Goal: Information Seeking & Learning: Check status

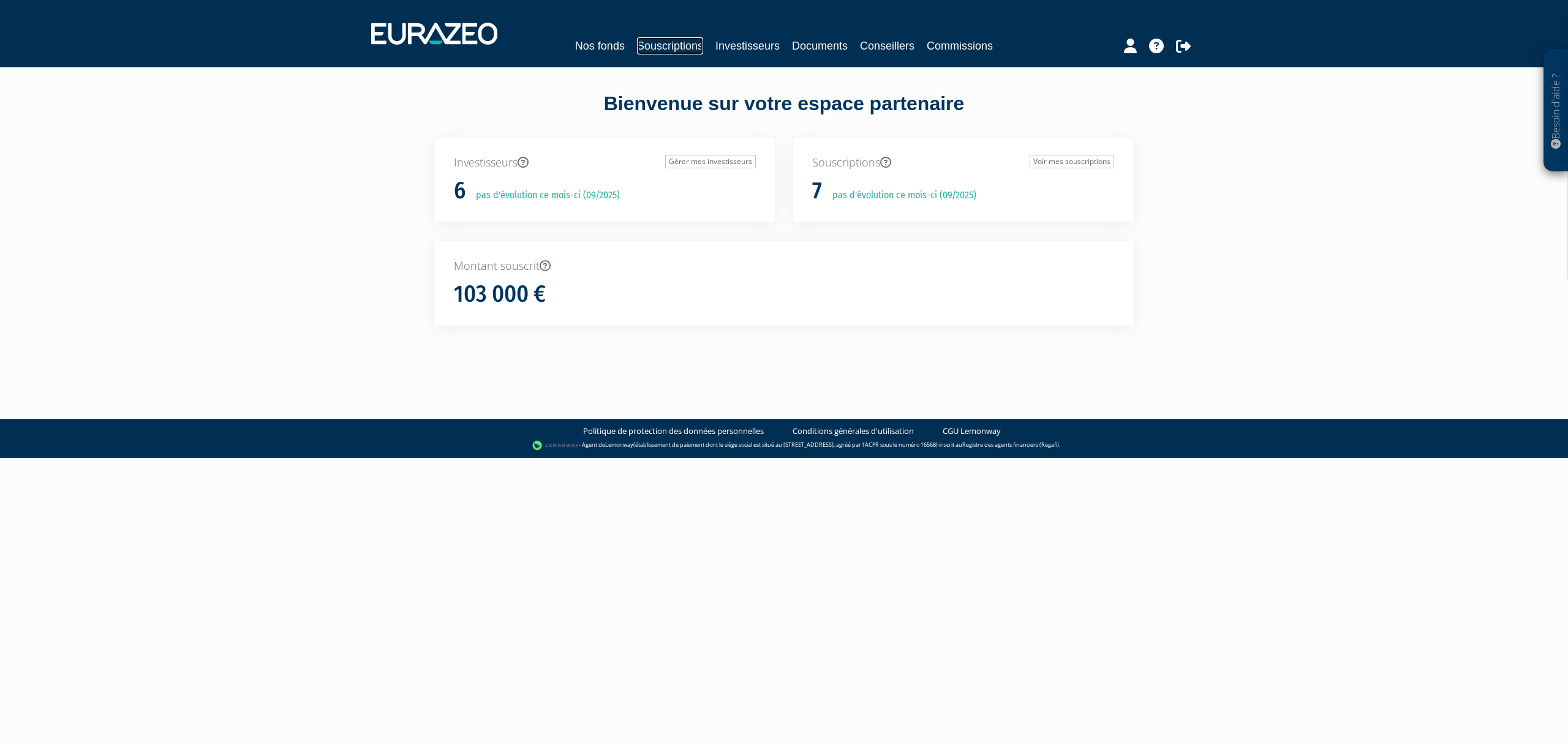
click at [660, 44] on link "Souscriptions" at bounding box center [670, 46] width 66 height 17
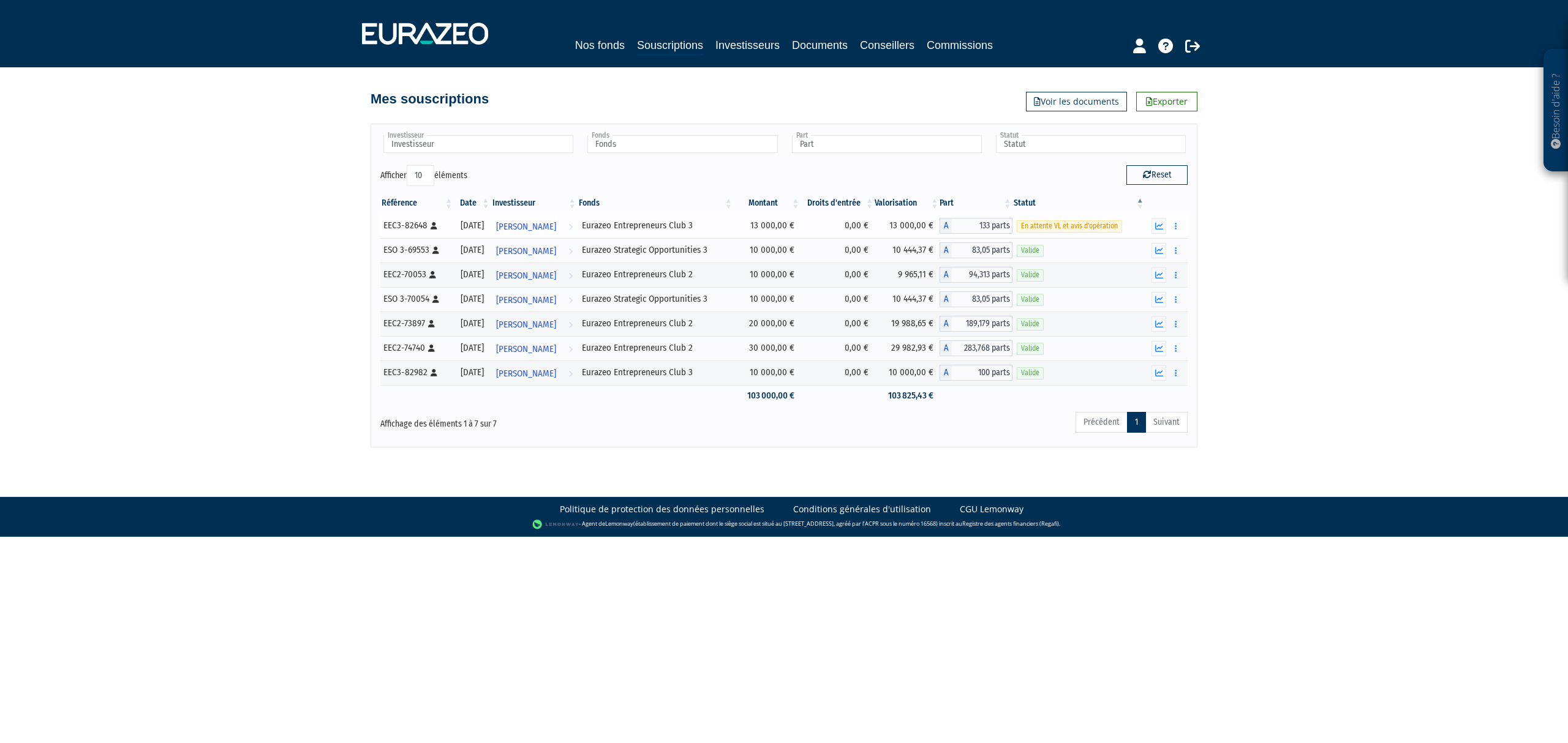
drag, startPoint x: 711, startPoint y: 378, endPoint x: 630, endPoint y: 230, distance: 168.7
click at [630, 230] on tbody "EEC3-82648 [Français] Personne physique 29/08/2025 Benjamin Peltier Voir l'inve…" at bounding box center [784, 310] width 807 height 193
click at [303, 180] on div "Besoin d'aide ? × J'ai besoin d'aide Si vous avez une question à propos du fonc…" at bounding box center [784, 224] width 1568 height 447
click at [762, 46] on link "Investisseurs" at bounding box center [747, 46] width 64 height 17
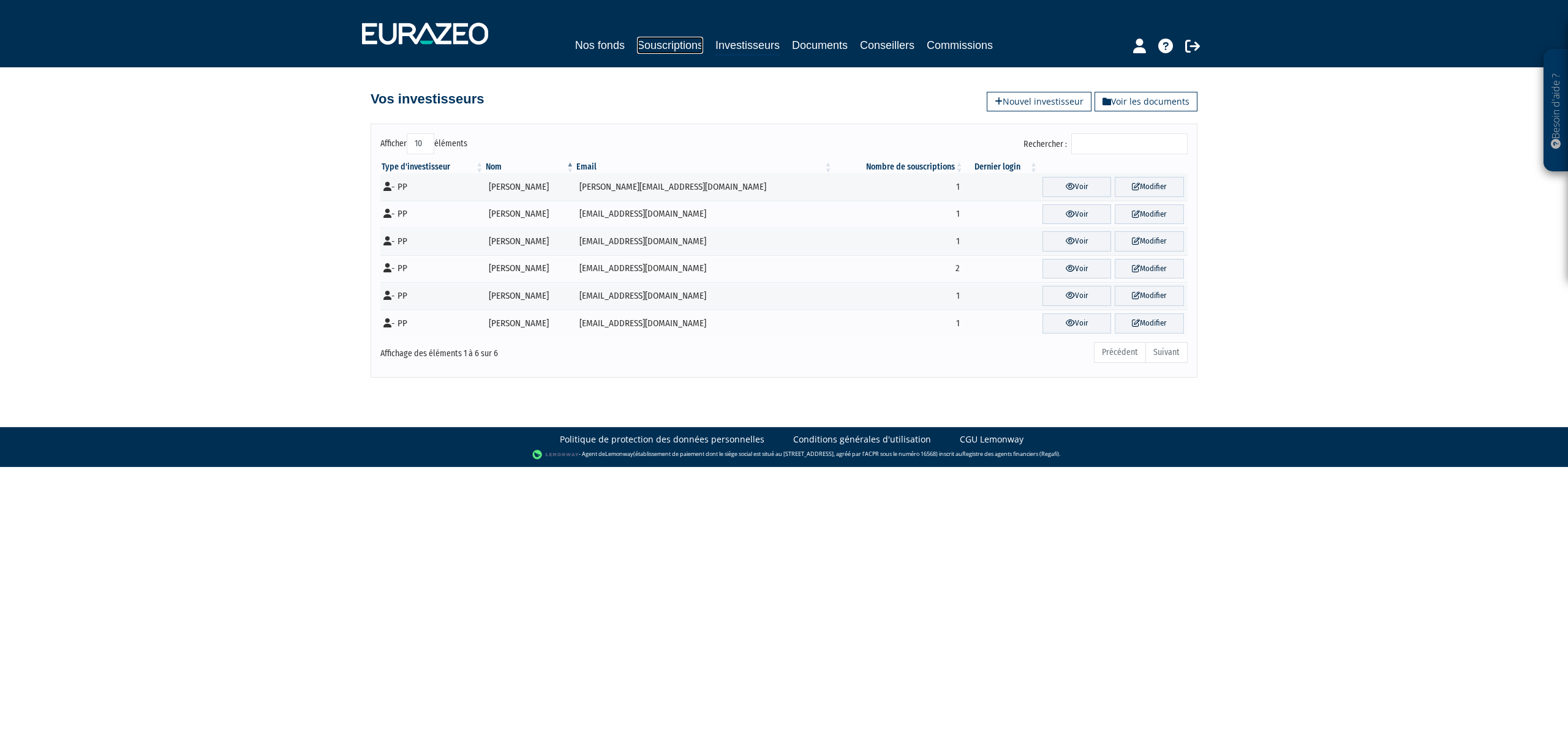
click at [675, 47] on link "Souscriptions" at bounding box center [670, 46] width 66 height 17
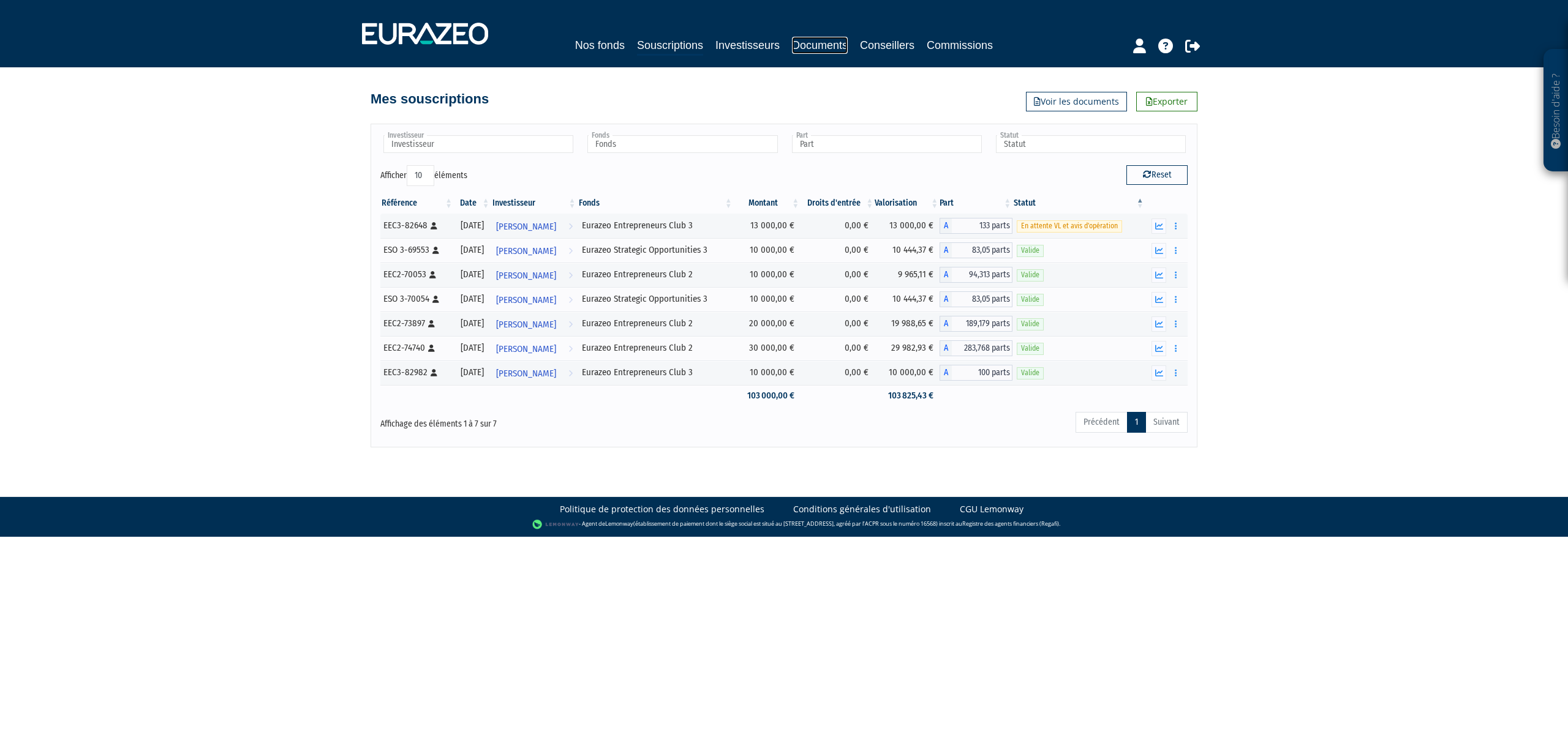
click at [811, 47] on link "Documents" at bounding box center [819, 46] width 56 height 17
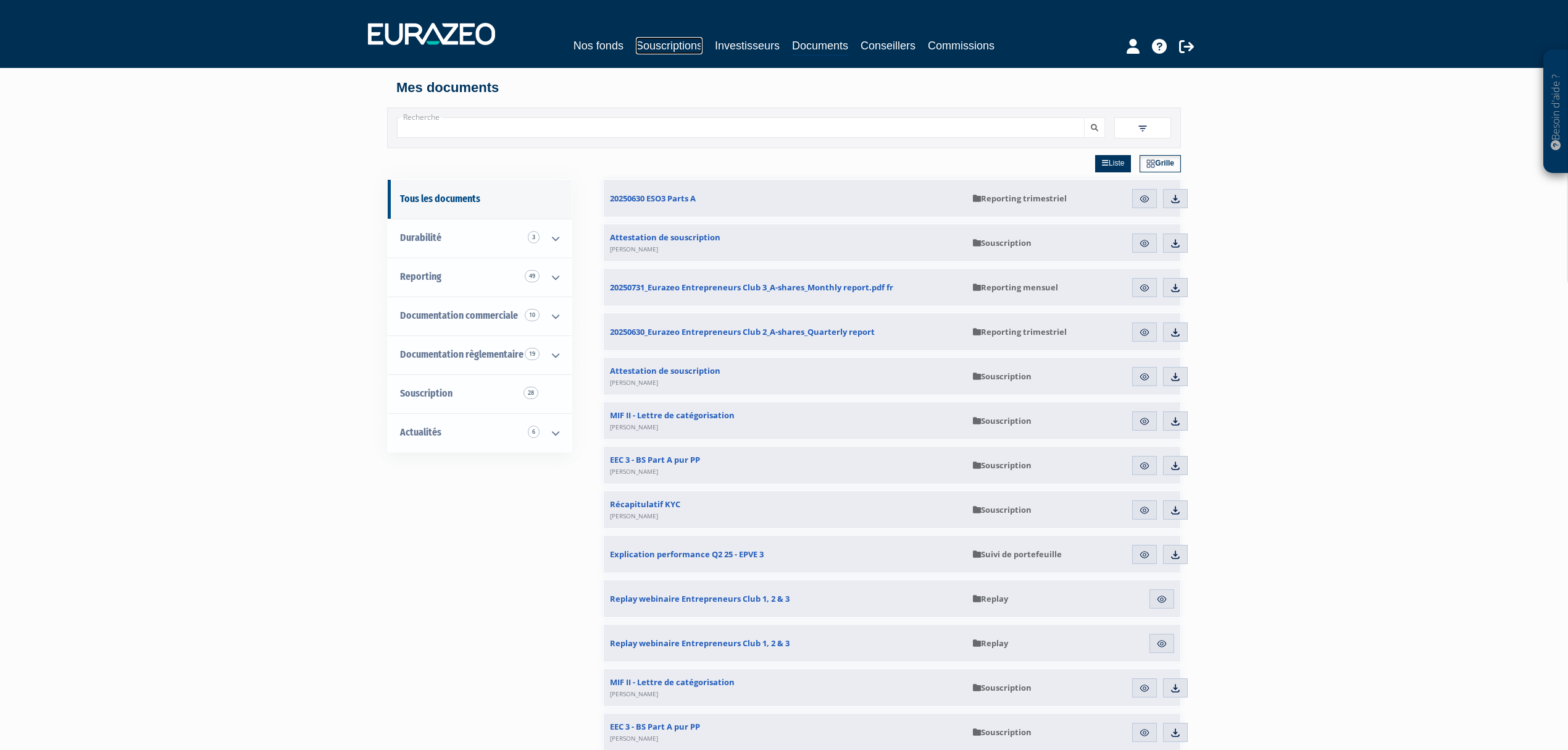
click at [664, 42] on link "Souscriptions" at bounding box center [669, 46] width 67 height 18
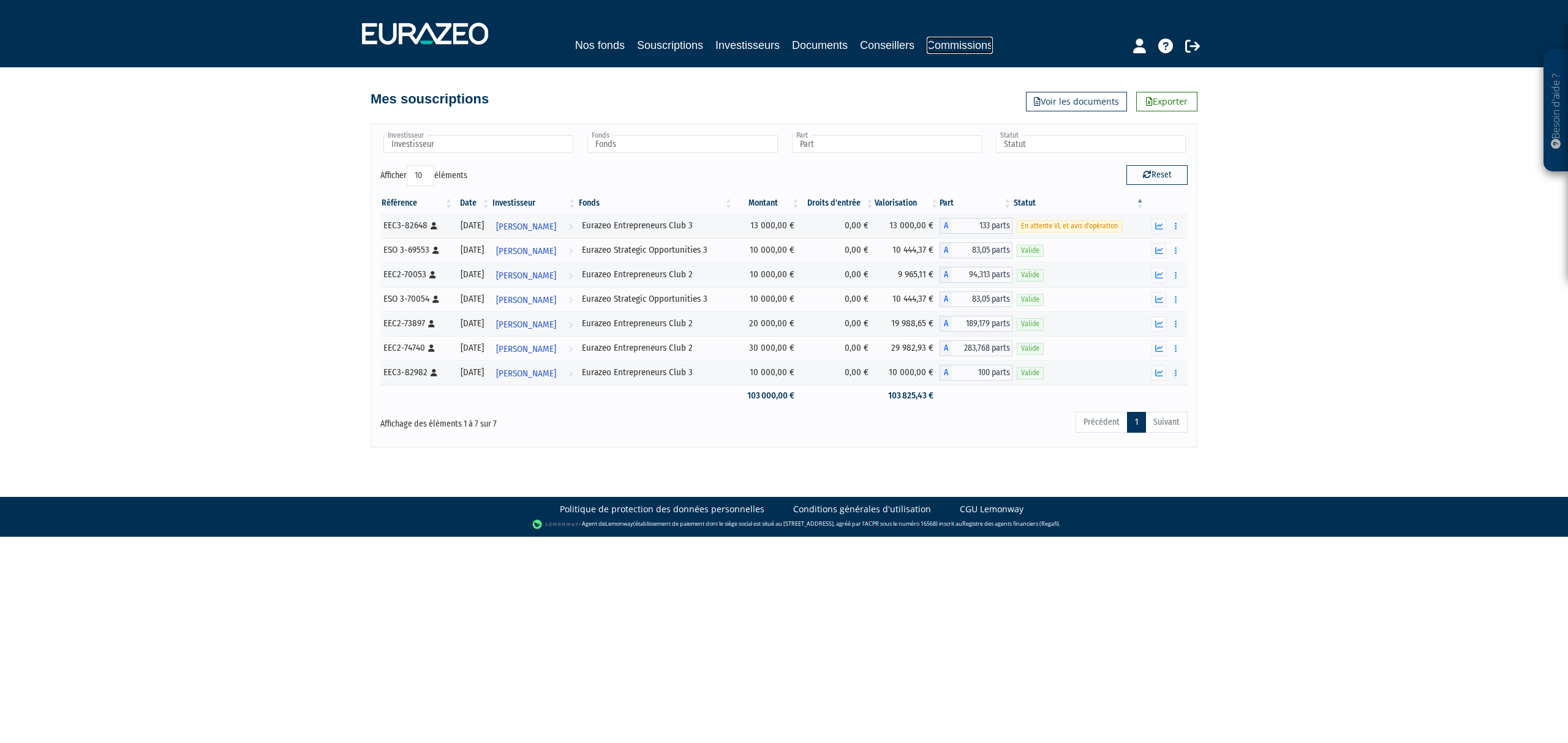
click at [976, 42] on link "Commissions" at bounding box center [959, 46] width 66 height 17
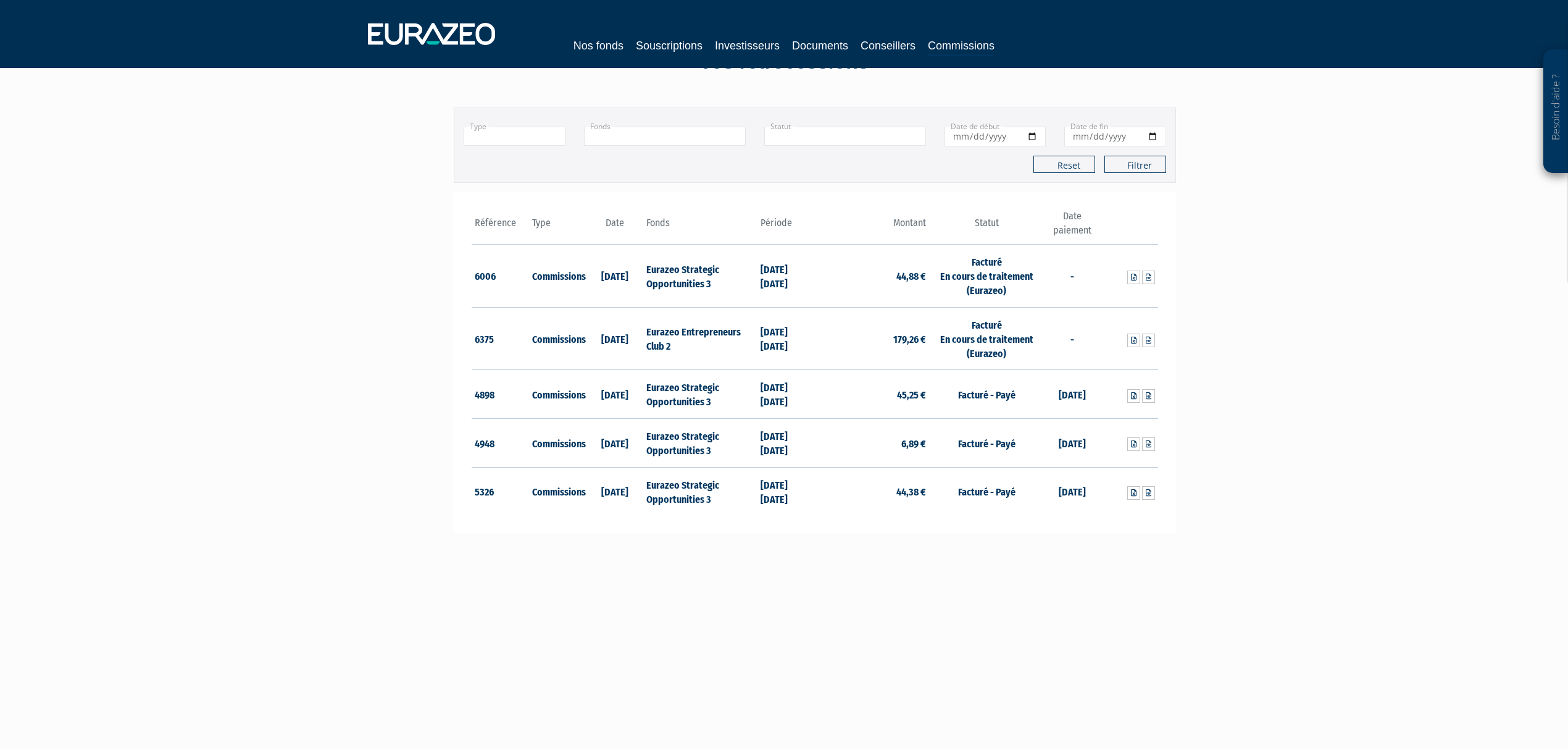
scroll to position [82, 0]
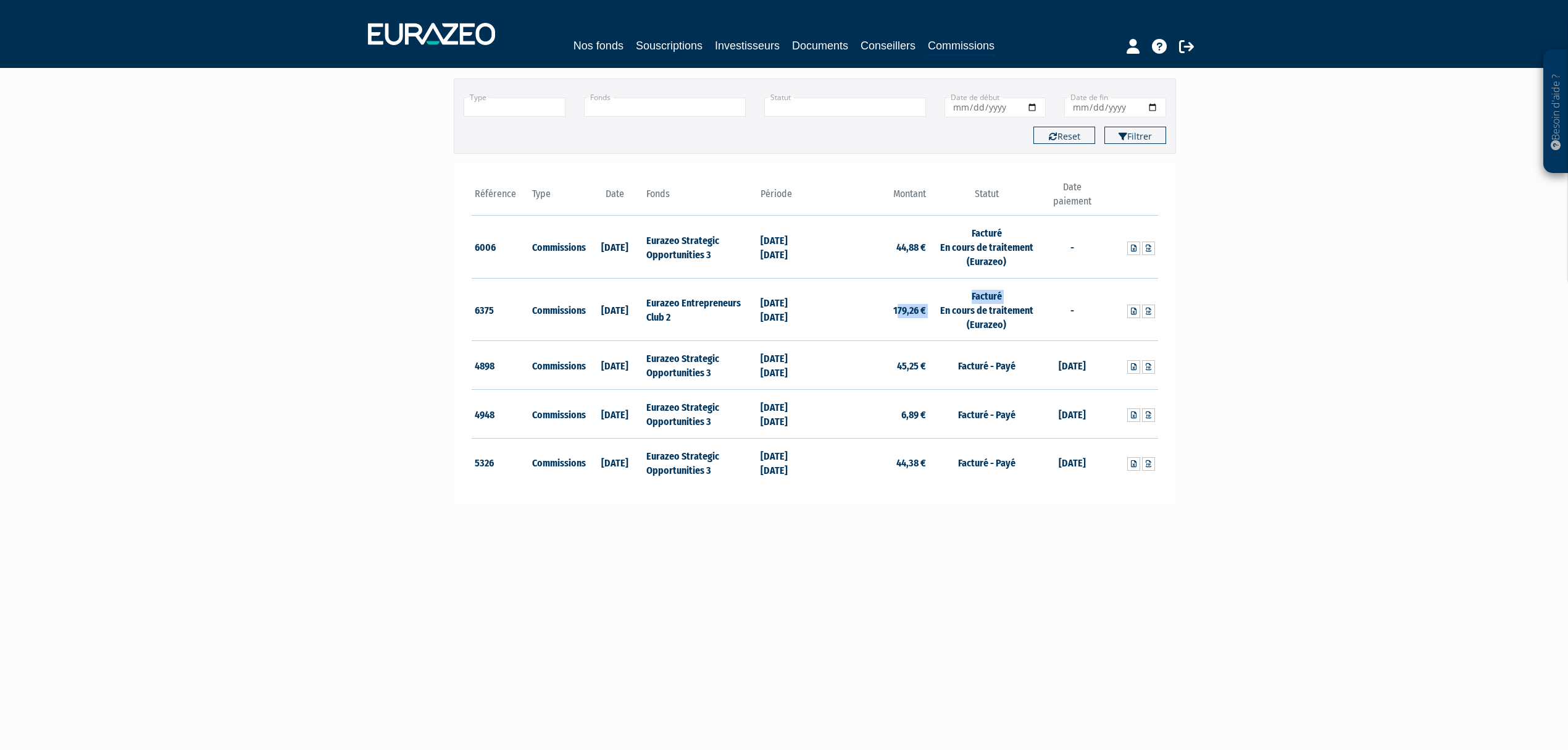
drag, startPoint x: 917, startPoint y: 309, endPoint x: 937, endPoint y: 310, distance: 20.0
click at [937, 310] on tr "6375 Commissions 31/07/2025 Eurazeo Entrepreneurs Club 2 31/12/2024 30/06/2025 …" at bounding box center [815, 309] width 687 height 63
click at [937, 310] on td "Facturé En cours de traitement (Eurazeo)" at bounding box center [986, 309] width 114 height 63
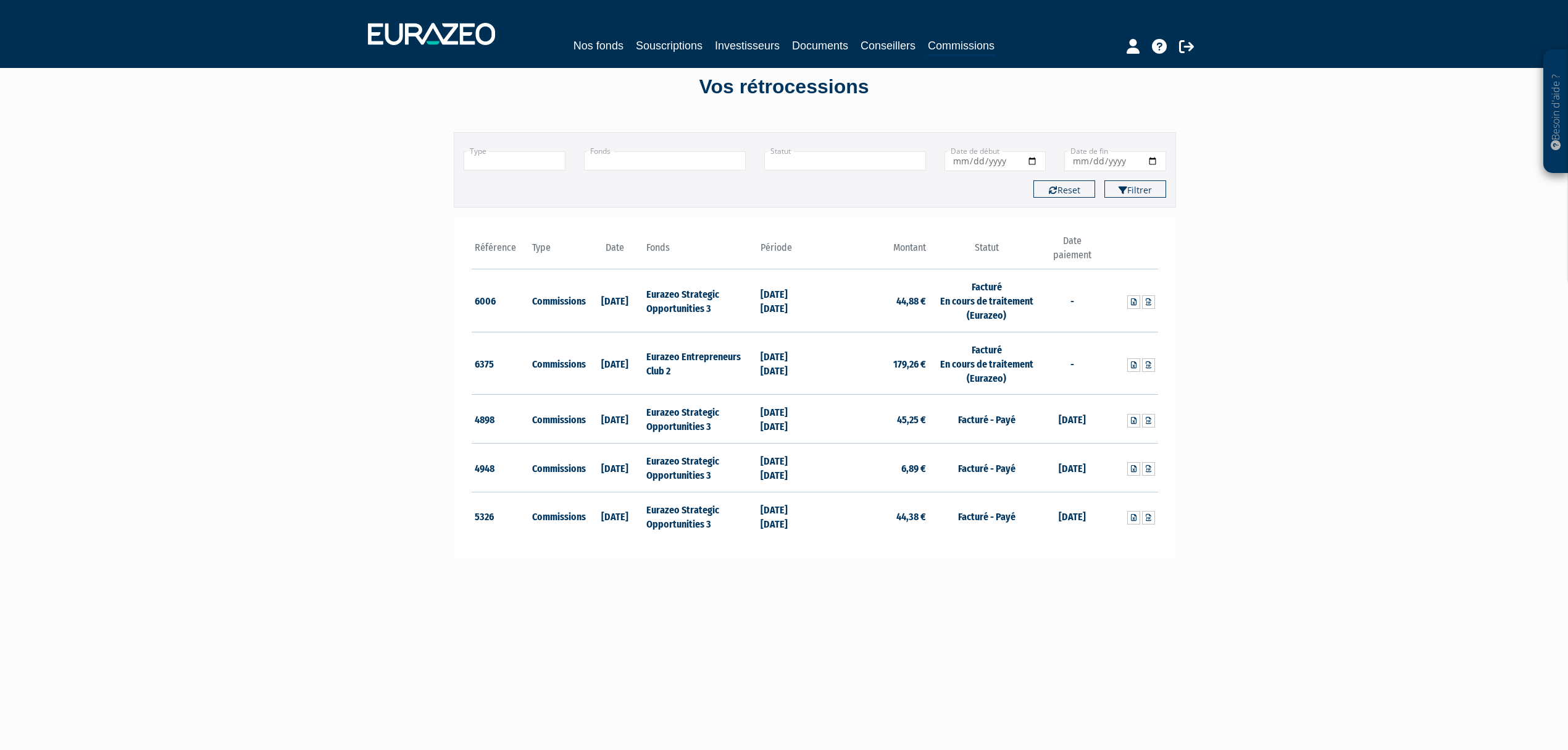
scroll to position [0, 0]
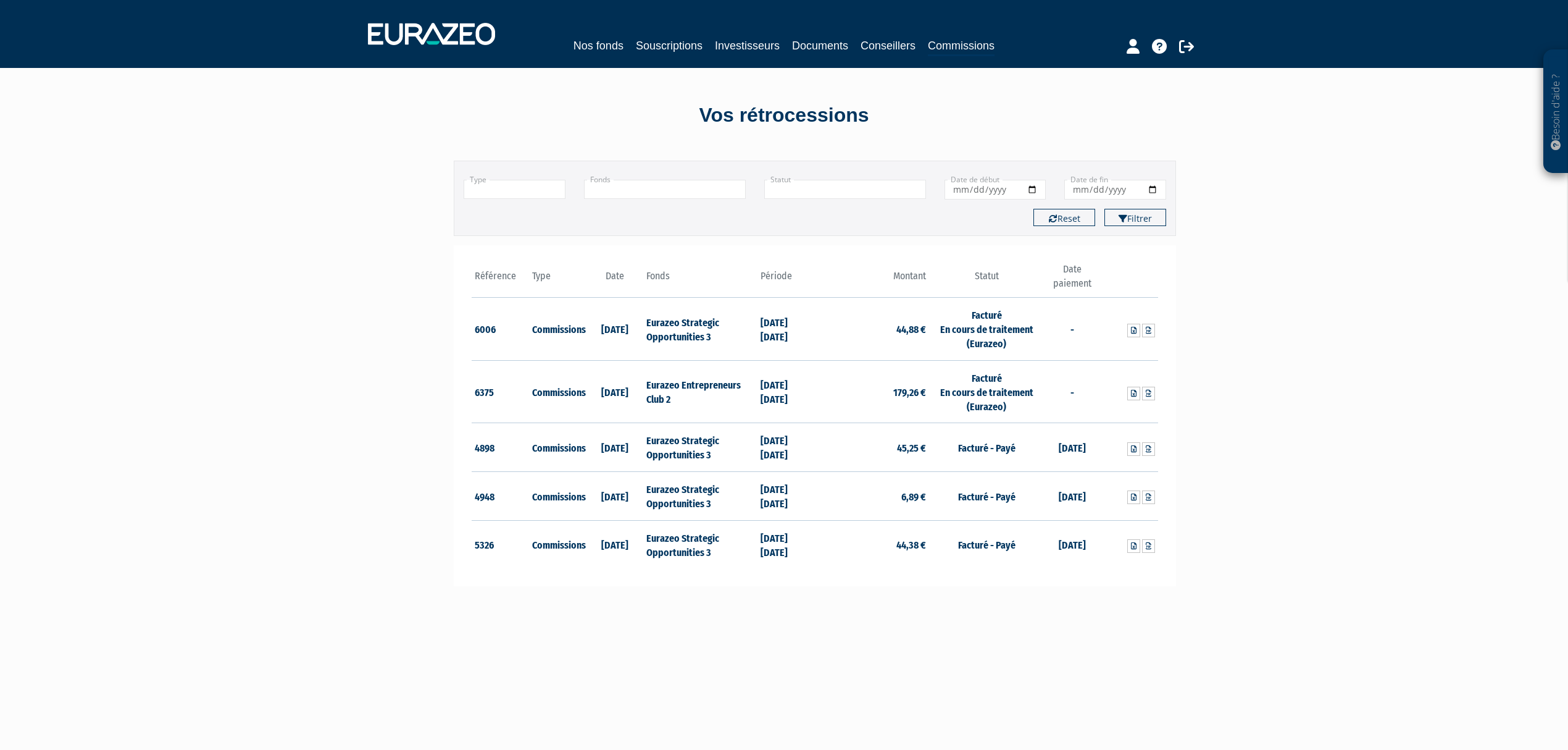
drag, startPoint x: 1068, startPoint y: 331, endPoint x: 1078, endPoint y: 334, distance: 10.4
click at [1070, 331] on td "-" at bounding box center [1072, 329] width 57 height 63
click at [1075, 330] on td "-" at bounding box center [1072, 329] width 57 height 63
